Goal: Use online tool/utility: Utilize a website feature to perform a specific function

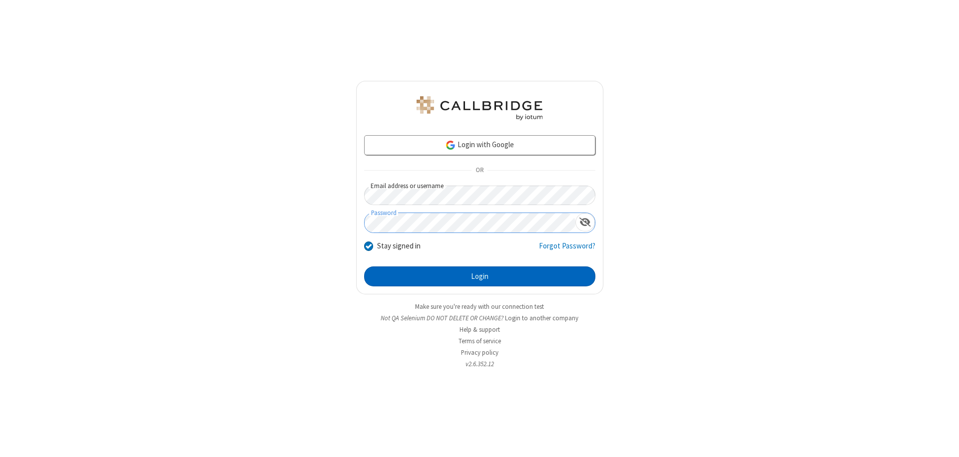
click at [479, 277] on button "Login" at bounding box center [479, 277] width 231 height 20
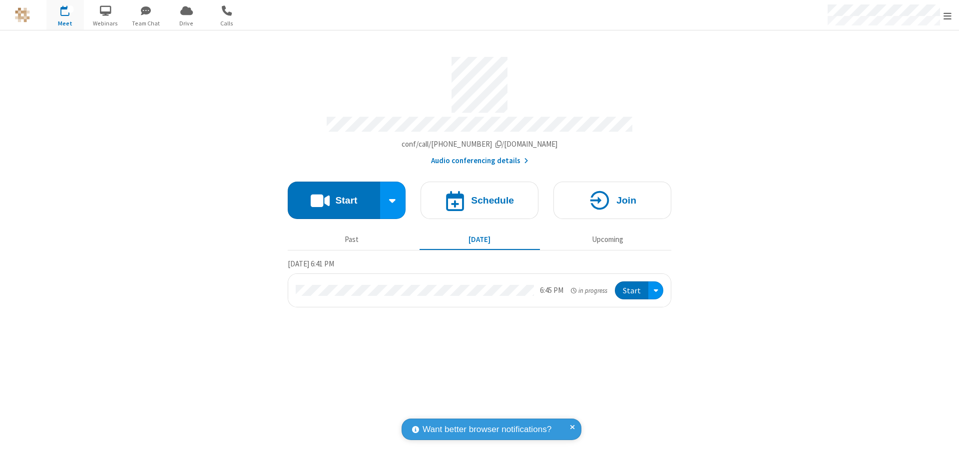
click at [334, 196] on button "Start" at bounding box center [334, 200] width 92 height 37
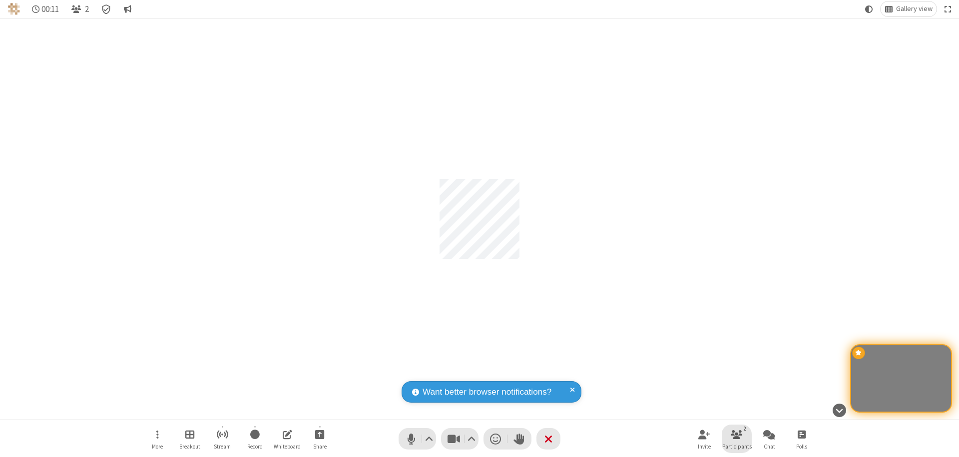
click at [737, 446] on span "Participants" at bounding box center [736, 447] width 29 height 6
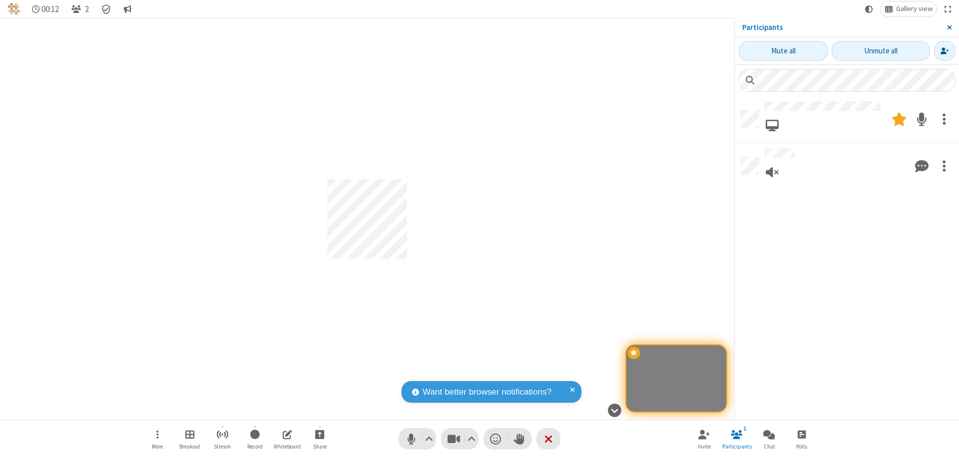
click at [949, 27] on span "Close sidebar" at bounding box center [949, 27] width 5 height 8
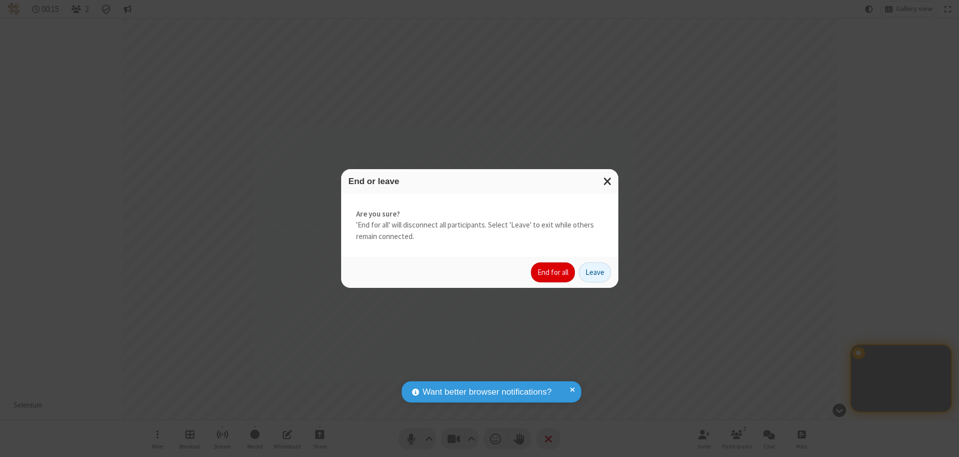
click at [553, 273] on button "End for all" at bounding box center [553, 273] width 44 height 20
